Goal: Use online tool/utility

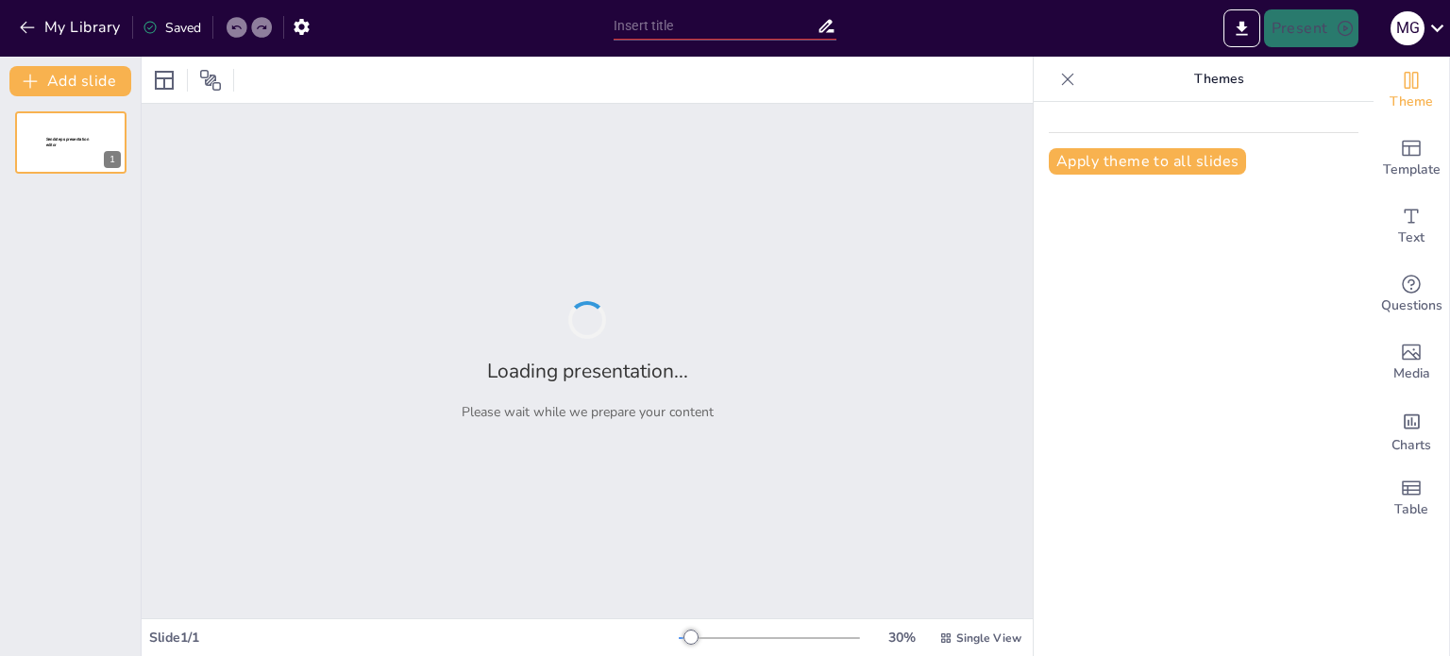
type input "Estrategias para la Seguridad del Paciente en la Clínica [PERSON_NAME]: Un Enfo…"
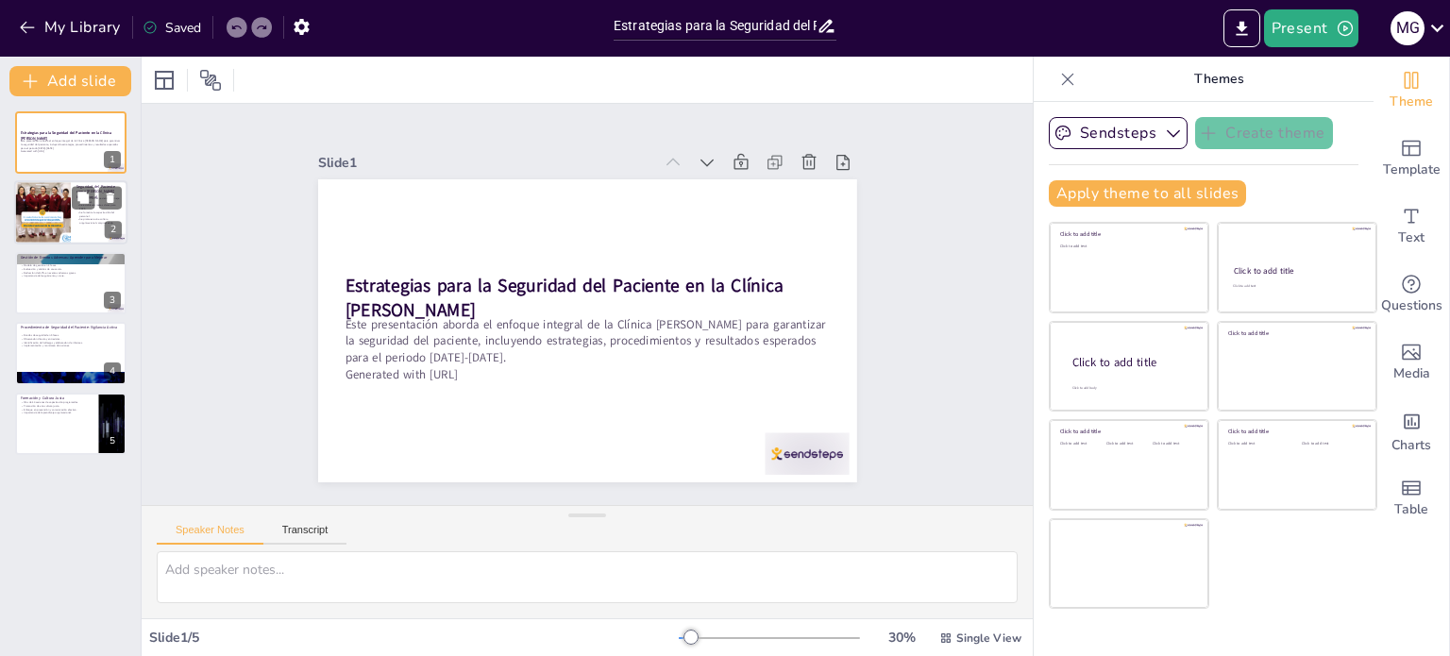
click at [107, 236] on div "2" at bounding box center [113, 230] width 17 height 17
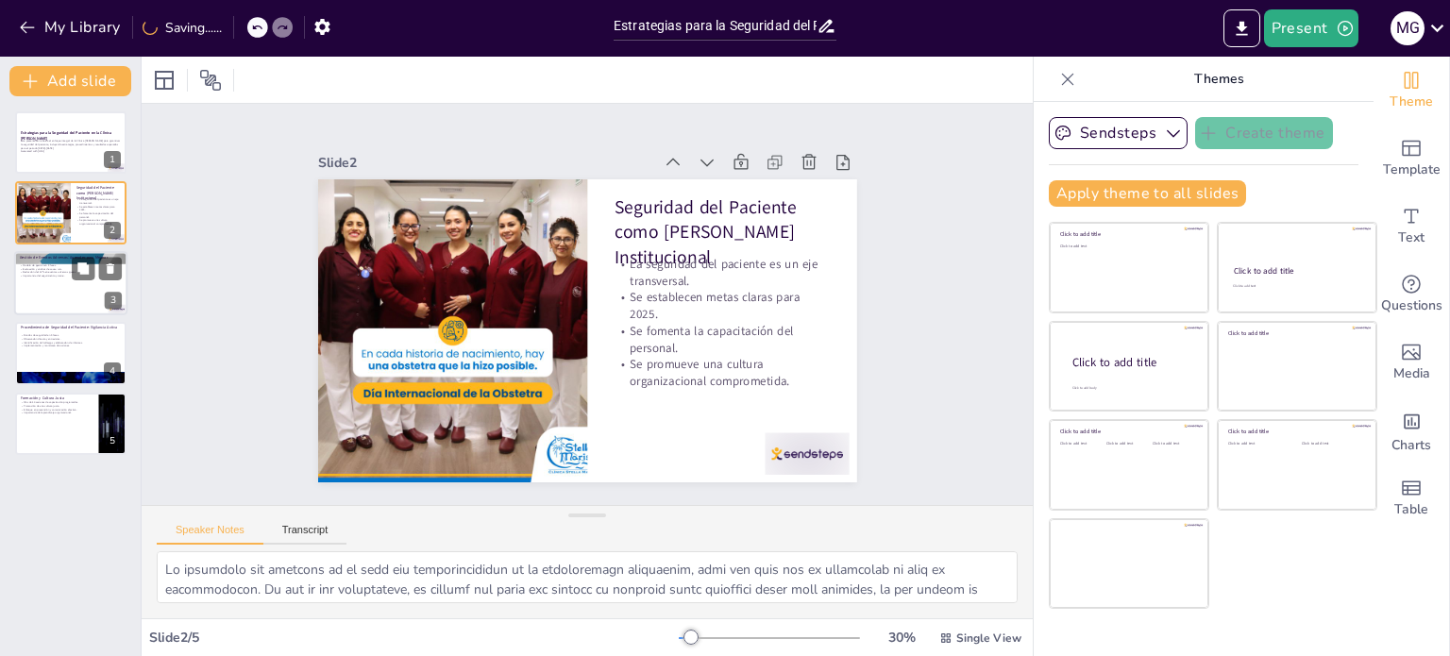
click at [84, 297] on div at bounding box center [70, 283] width 113 height 64
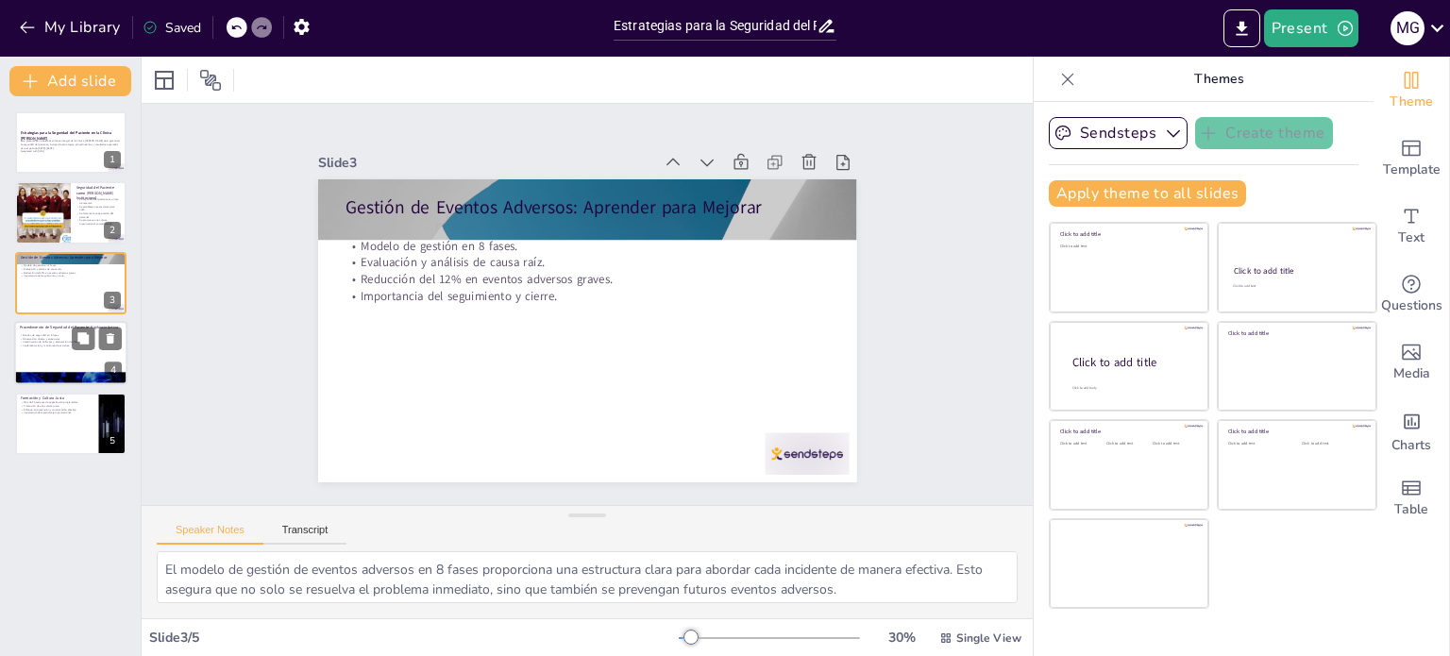
click at [75, 357] on div at bounding box center [70, 353] width 113 height 64
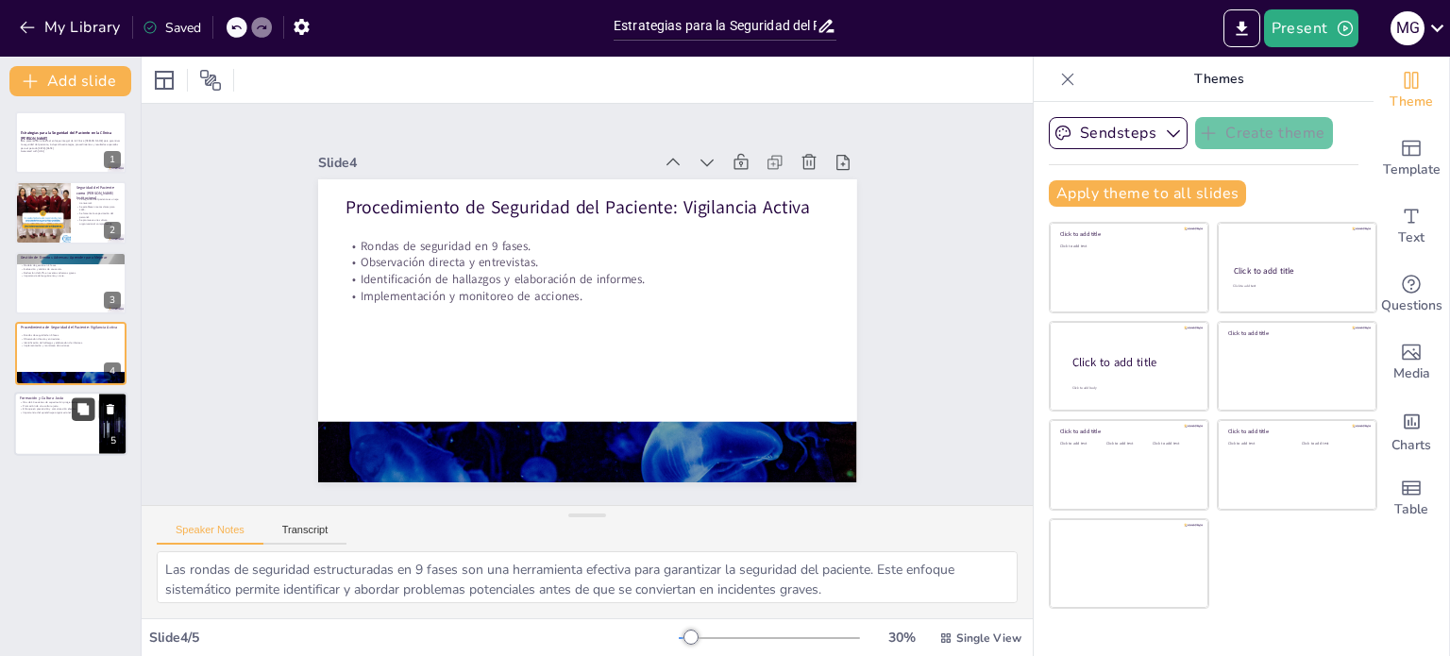
click at [72, 417] on button at bounding box center [83, 408] width 23 height 23
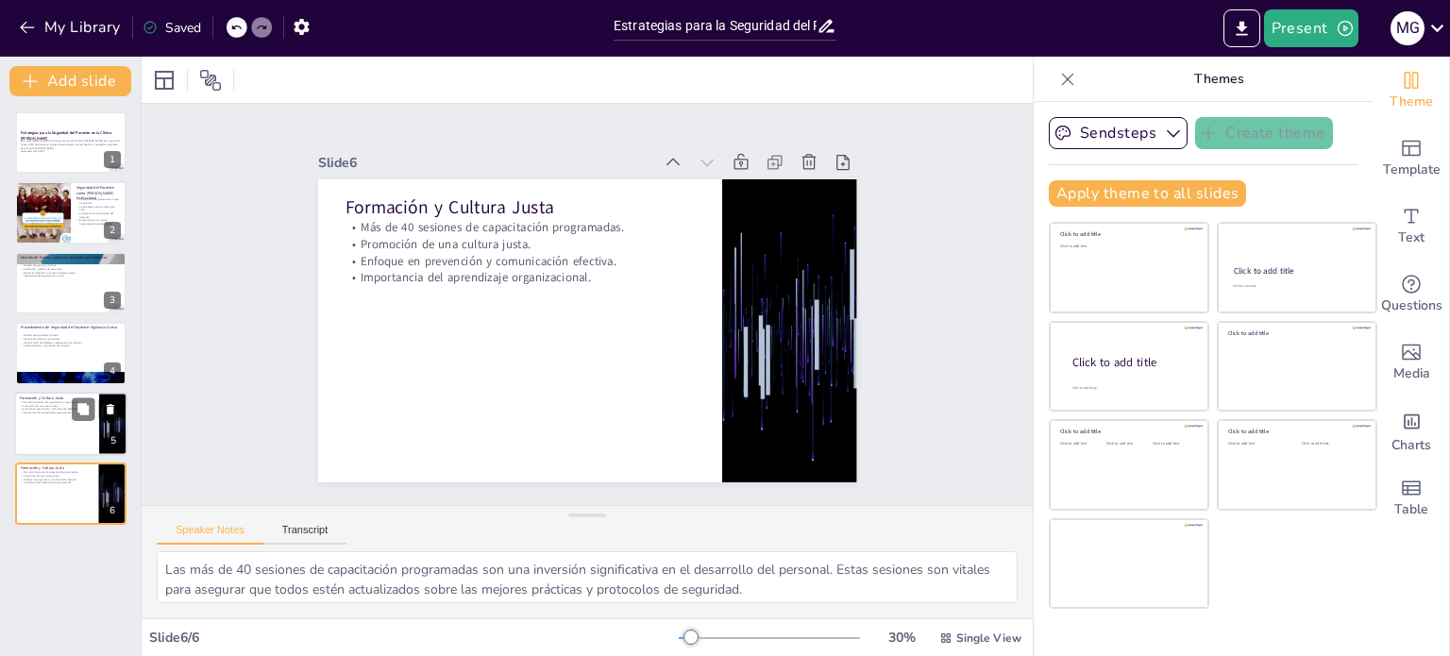
click at [58, 413] on div at bounding box center [70, 424] width 113 height 64
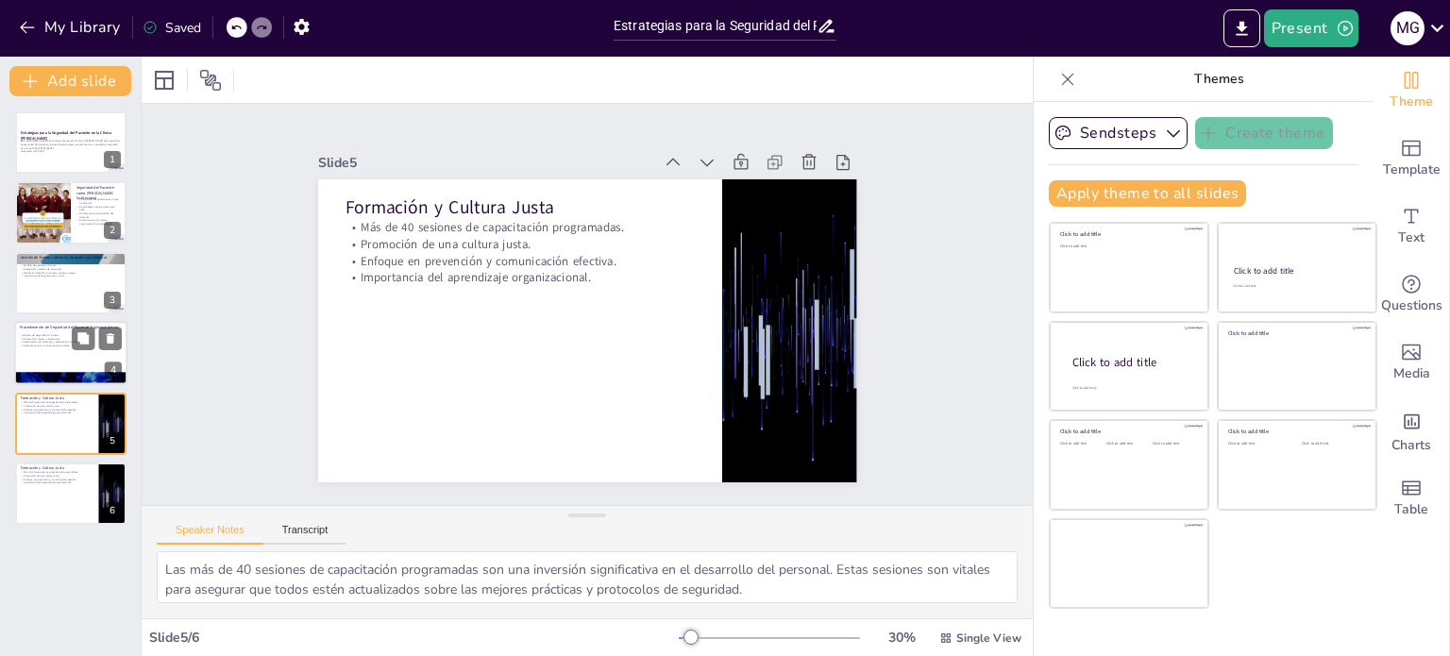
click at [47, 348] on div at bounding box center [70, 353] width 113 height 64
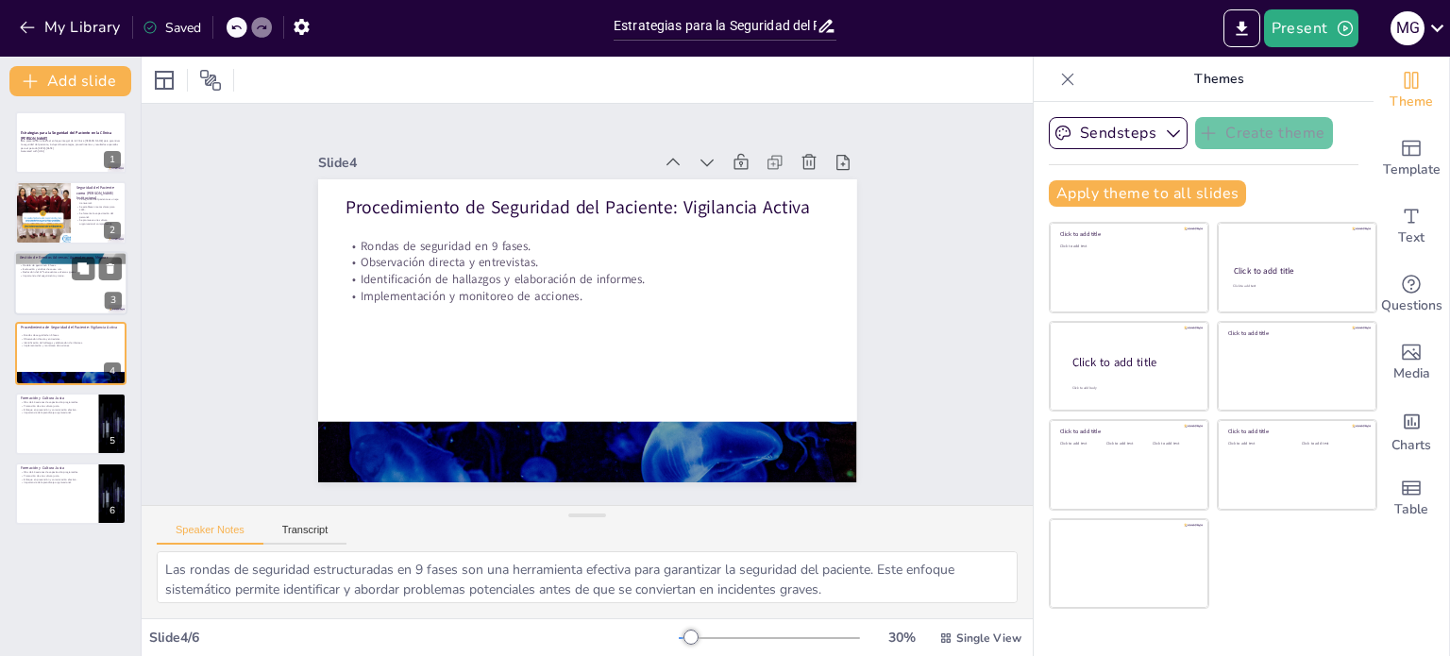
click at [47, 293] on div at bounding box center [70, 283] width 113 height 64
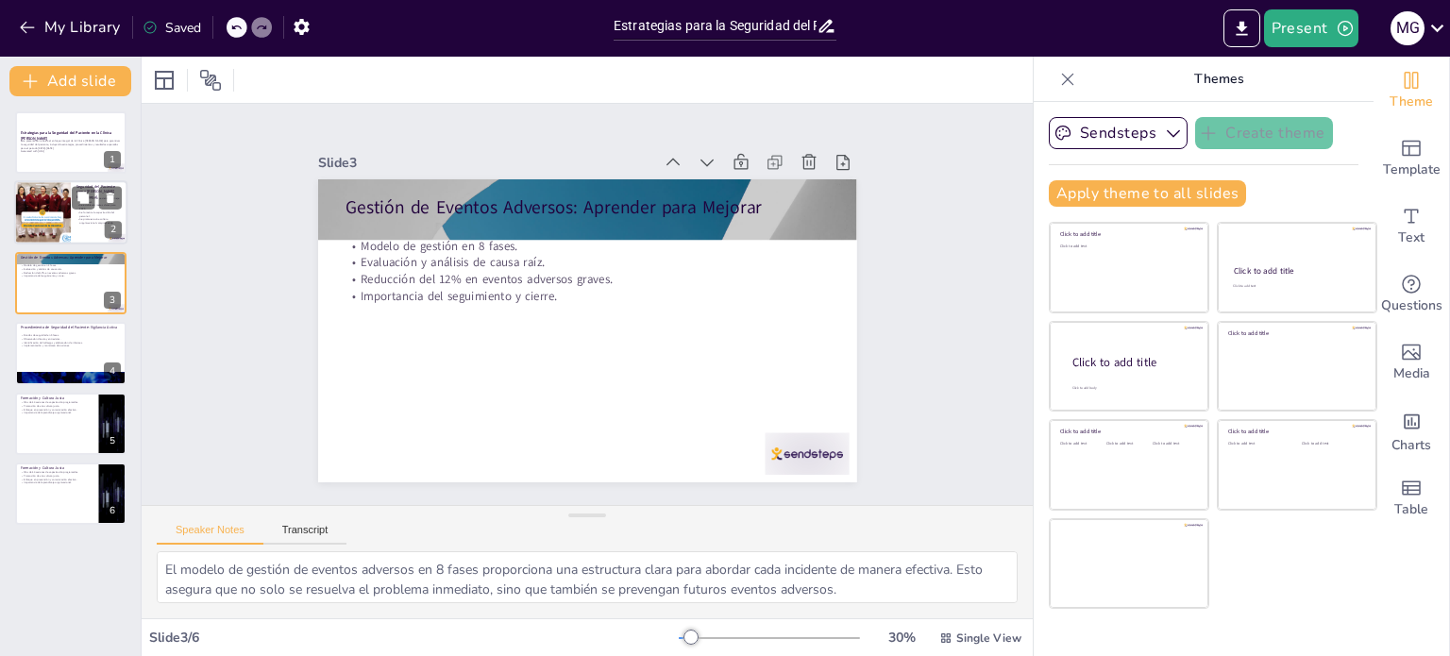
click at [65, 223] on div at bounding box center [42, 213] width 64 height 64
type textarea "Lo ipsumdolo sit ametcons ad el sedd eiu temporincididun ut la etdoloremagn ali…"
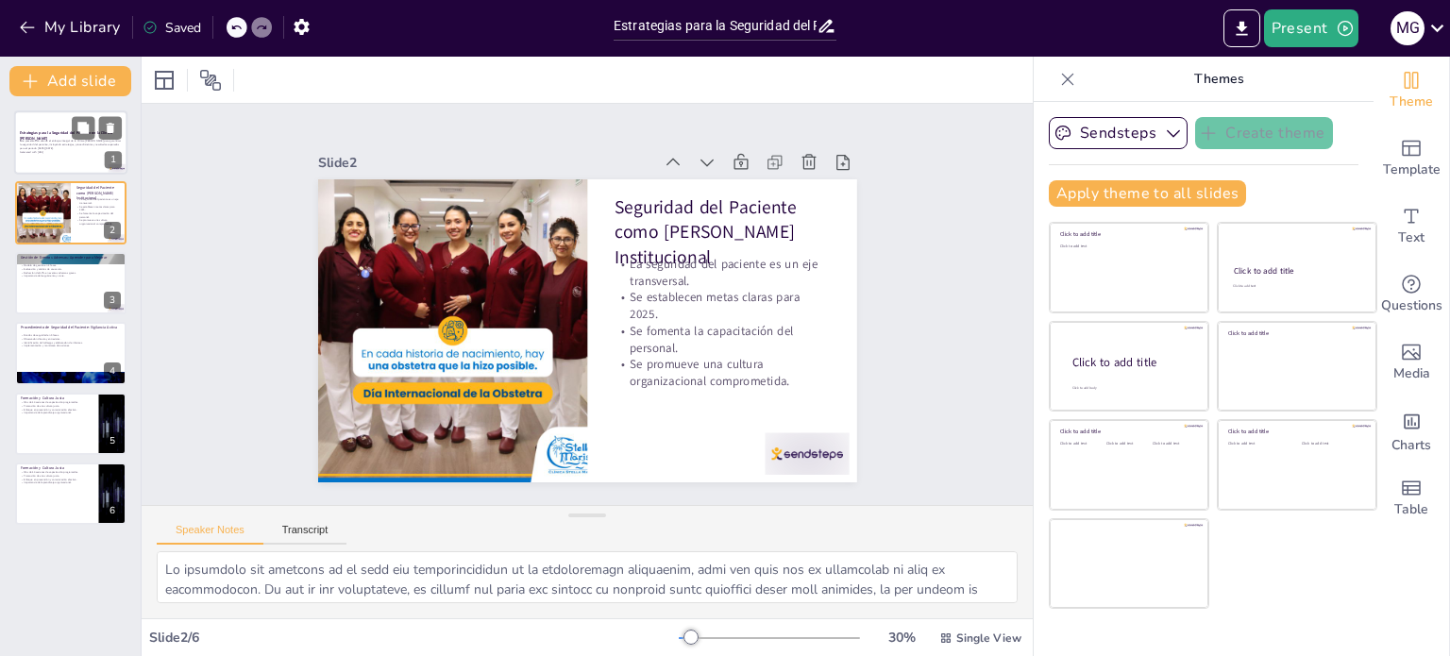
click at [64, 129] on div at bounding box center [70, 142] width 113 height 64
